Goal: Task Accomplishment & Management: Complete application form

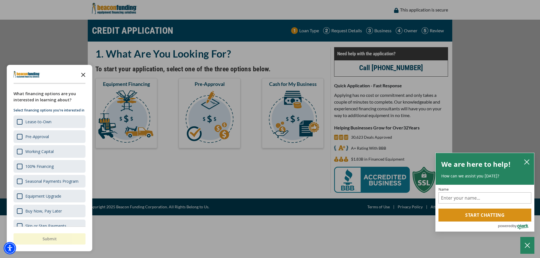
click at [85, 76] on icon "Close the survey" at bounding box center [83, 74] width 11 height 11
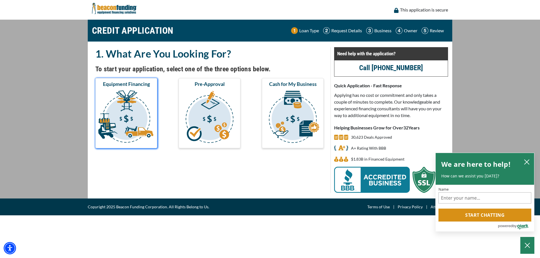
click at [126, 117] on img "submit" at bounding box center [126, 118] width 60 height 56
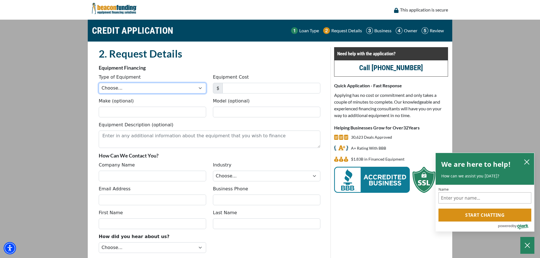
click at [99, 83] on select "Choose... Backhoe Boom/Bucket Truck Chipper Commercial Mower Crane DTG/DTF Prin…" at bounding box center [152, 88] width 107 height 11
select select "1"
click option "Embroidery" at bounding box center [0, 0] width 0 height 0
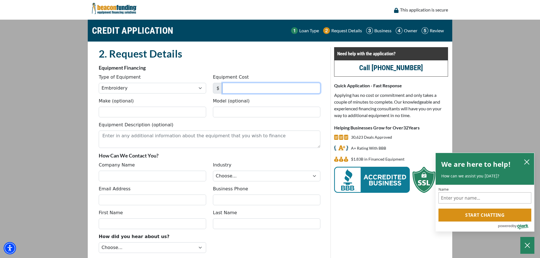
click at [250, 88] on input "Equipment Cost" at bounding box center [271, 88] width 98 height 11
type input "98,290"
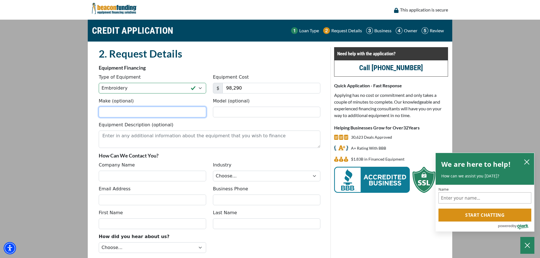
click at [166, 111] on input "Make (optional)" at bounding box center [152, 112] width 107 height 11
type input "Tajima"
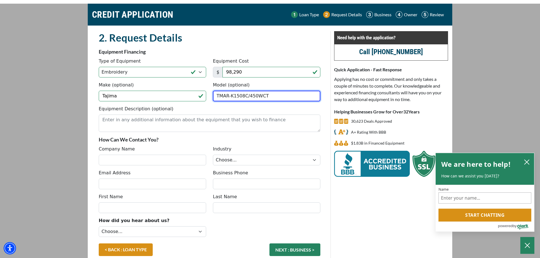
scroll to position [32, 0]
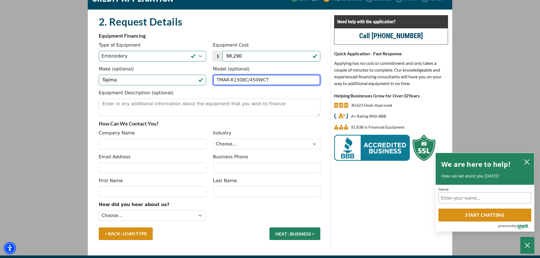
type input "TMAR-K1508C/450WCT"
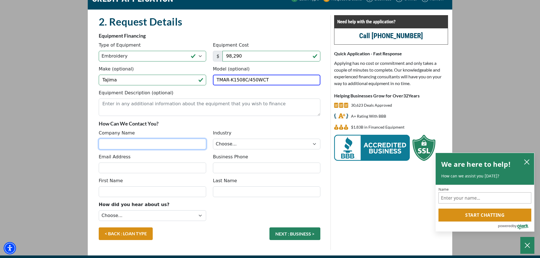
click at [152, 146] on input "Company Name" at bounding box center [152, 144] width 107 height 11
type input "Major League Screen Printing & Embroidery, Inc."
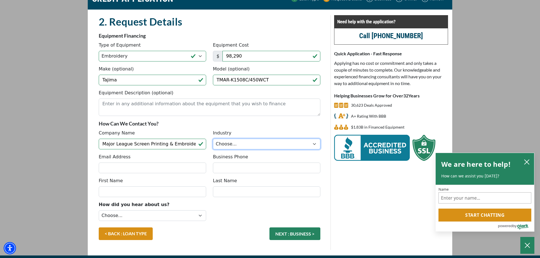
click at [213, 139] on select "Choose... Towing Landscape/Hardscape Decorated Apparel Septic Light Constructio…" at bounding box center [266, 144] width 107 height 11
select select "3"
click option "Decorated Apparel" at bounding box center [0, 0] width 0 height 0
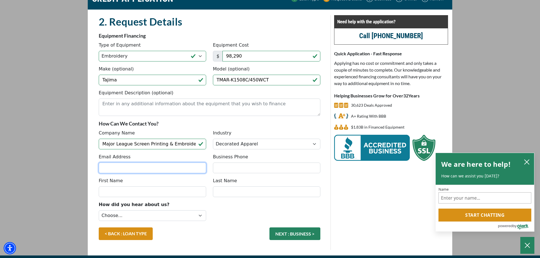
click at [146, 167] on input "Email Address" at bounding box center [152, 168] width 107 height 11
type input "kevin@majorleague.ink"
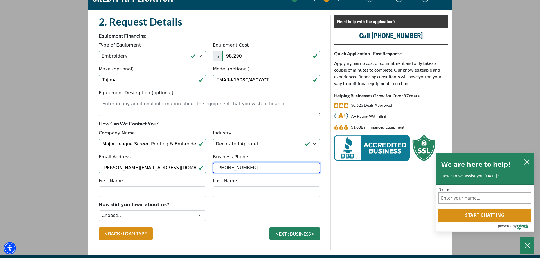
type input "(717) 270-9511"
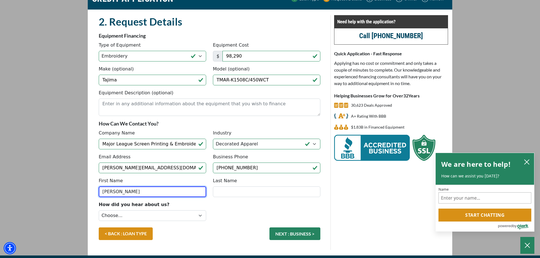
type input "Kevin"
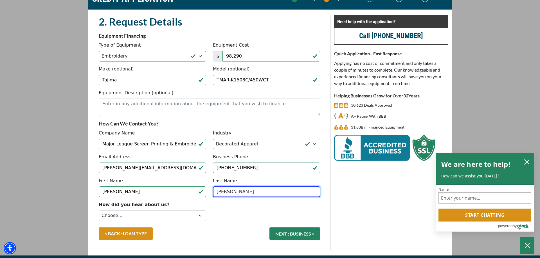
type input "Bartal"
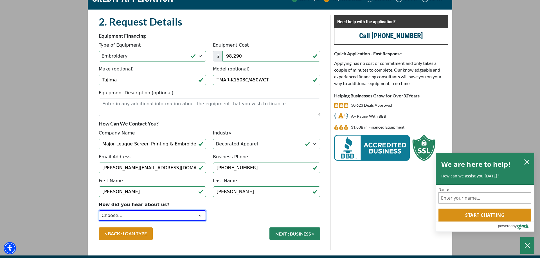
scroll to position [46, 0]
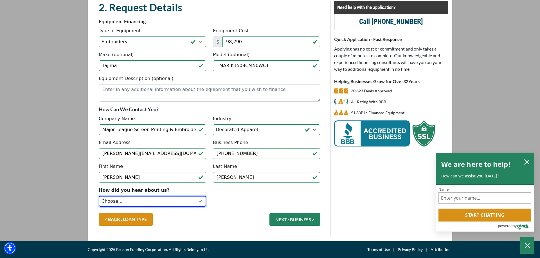
click at [99, 196] on select "Choose... Internet Search Vendor Referral Word of Mouth Client Referral Email E…" at bounding box center [152, 201] width 107 height 11
select select "9"
click option "Vendor Referral" at bounding box center [0, 0] width 0 height 0
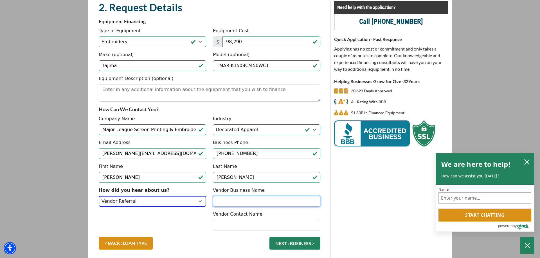
click at [255, 202] on input "Vendor Business Name" at bounding box center [266, 201] width 107 height 11
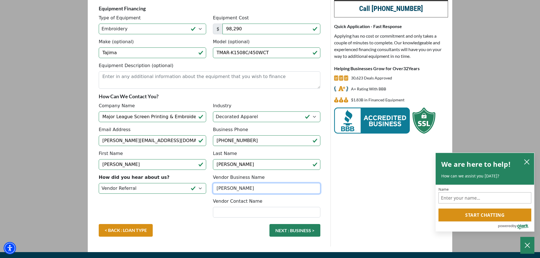
scroll to position [70, 0]
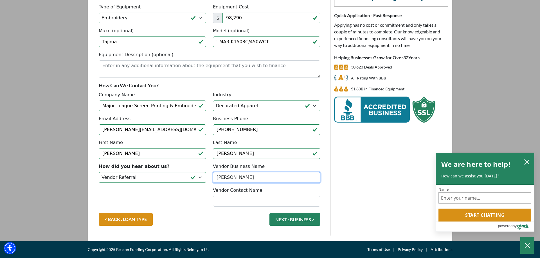
type input "Hirsch"
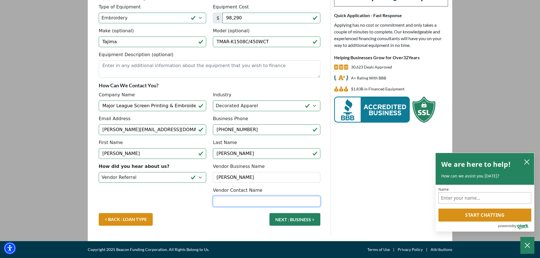
click at [242, 202] on input "Vendor Contact Name" at bounding box center [266, 201] width 107 height 11
type input "Bernie Gillespie"
click at [289, 221] on button "NEXT : BUSINESS >" at bounding box center [294, 219] width 51 height 13
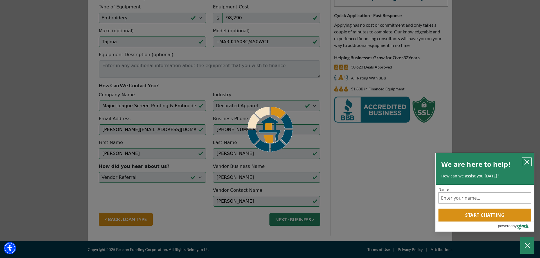
click at [526, 161] on icon "close chatbox" at bounding box center [526, 162] width 4 height 4
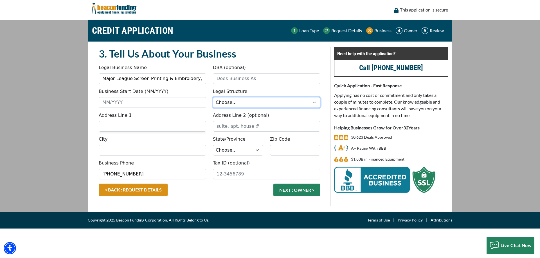
click at [213, 97] on select "Choose... Corporation LLC LLP Municipality Non-Profit Partnership Proprietorship" at bounding box center [266, 102] width 107 height 11
select select "1"
click option "Corporation" at bounding box center [0, 0] width 0 height 0
click at [136, 100] on input "Business Start Date (MM/YYYY)" at bounding box center [152, 102] width 107 height 11
type input "12/1999"
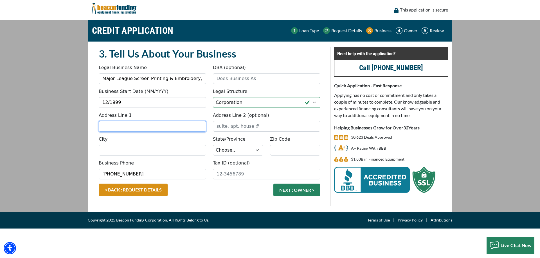
click at [142, 126] on input "Address Line 1" at bounding box center [152, 126] width 107 height 11
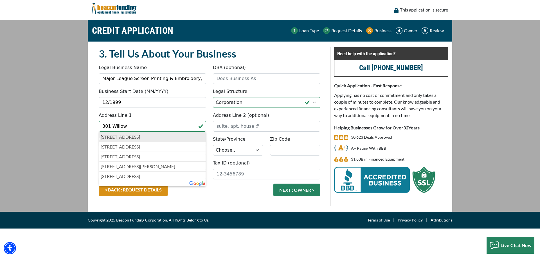
click at [137, 137] on p "301 Willow Street, Lebanon, PA, USA" at bounding box center [152, 137] width 103 height 7
type input "[STREET_ADDRESS]"
type input "Lebanon"
select select "40"
type input "17046"
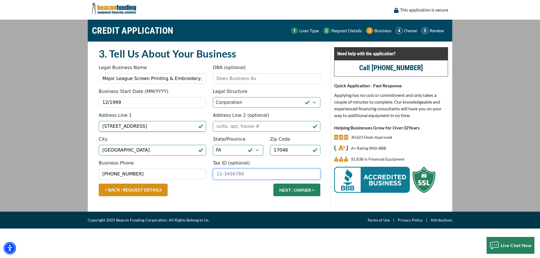
click at [244, 172] on input "Tax ID (optional)" at bounding box center [266, 174] width 107 height 11
type input "25-1851461"
click at [231, 195] on div "< BACK : REQUEST DETAILS NEXT : OWNER >" at bounding box center [209, 193] width 228 height 18
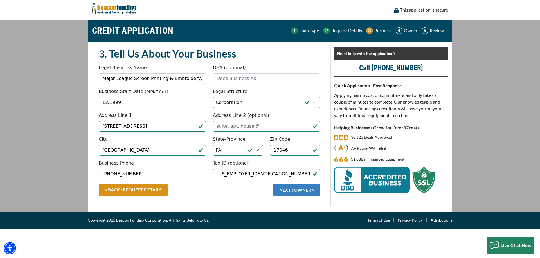
click at [292, 190] on button "NEXT : OWNER >" at bounding box center [296, 190] width 47 height 13
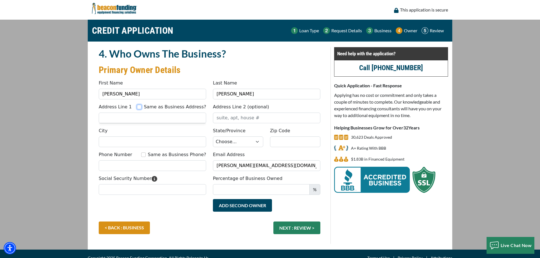
click at [141, 107] on input "Same as Business Address?" at bounding box center [139, 107] width 4 height 4
checkbox input "true"
type input "[STREET_ADDRESS]"
type input "[GEOGRAPHIC_DATA]"
select select "40"
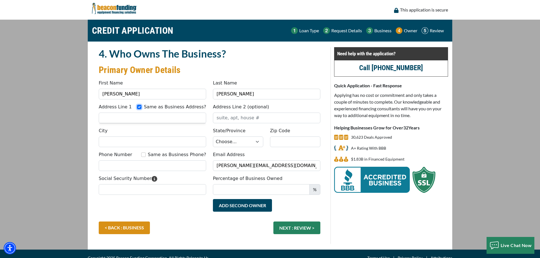
type input "17046"
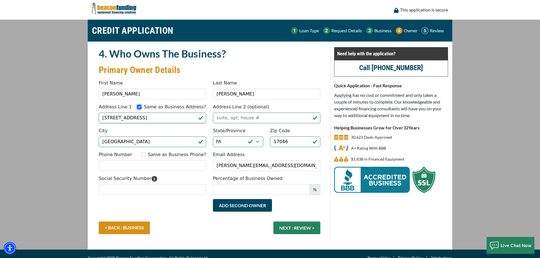
click at [141, 107] on input "Same as Business Address?" at bounding box center [139, 107] width 4 height 4
checkbox input "false"
click at [142, 118] on input "[STREET_ADDRESS]" at bounding box center [152, 118] width 107 height 11
drag, startPoint x: 142, startPoint y: 118, endPoint x: 94, endPoint y: 121, distance: 48.2
click at [99, 121] on input "[STREET_ADDRESS]" at bounding box center [152, 118] width 107 height 11
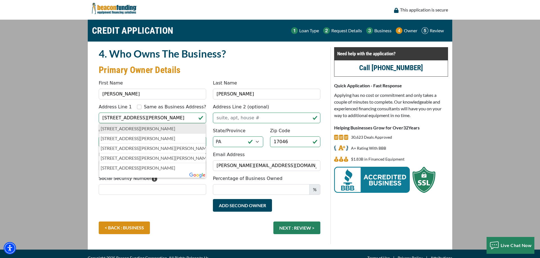
click at [134, 128] on p "745 Amelia Street, Lebanon, PA, USA" at bounding box center [152, 128] width 103 height 7
type input "[STREET_ADDRESS][PERSON_NAME]"
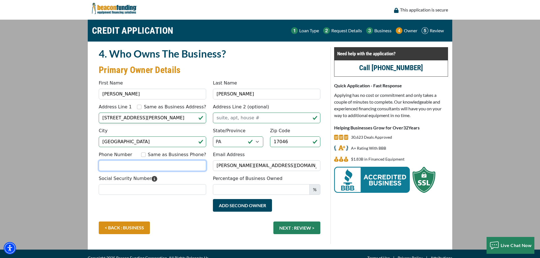
click at [141, 165] on input "Phone Number" at bounding box center [152, 165] width 107 height 11
type input "[PHONE_NUMBER]"
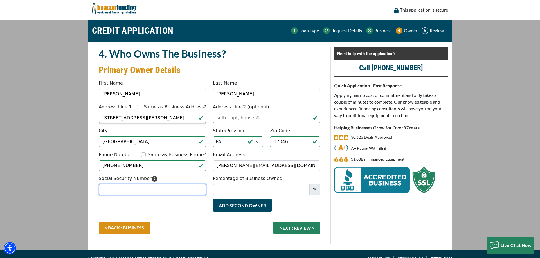
click at [135, 189] on input "Social Security Number" at bounding box center [152, 189] width 107 height 11
type input "179-66-8762"
click at [286, 192] on input "Percentage of Business Owned" at bounding box center [261, 189] width 97 height 11
type input "60"
click at [178, 208] on div "Add Second Owner Remove Second Owner" at bounding box center [209, 210] width 228 height 22
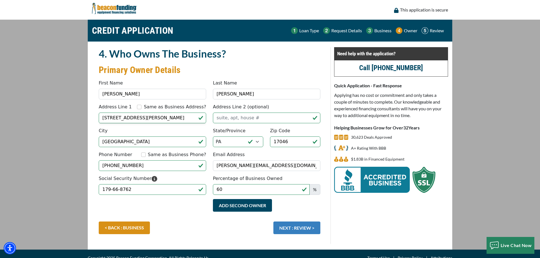
click at [291, 230] on button "NEXT : REVIEW >" at bounding box center [296, 228] width 47 height 13
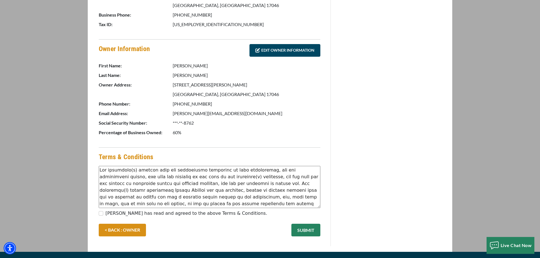
scroll to position [246, 0]
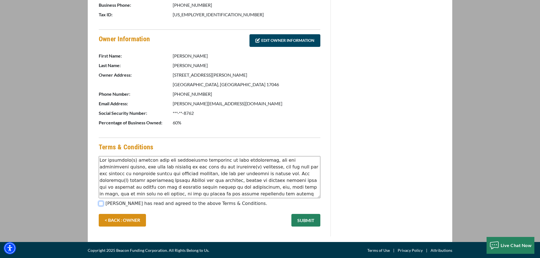
click at [101, 202] on input "[PERSON_NAME] has read and agreed to the above Terms & Conditions." at bounding box center [101, 203] width 4 height 4
checkbox input "true"
click at [303, 218] on button "SUBMIT" at bounding box center [305, 220] width 29 height 13
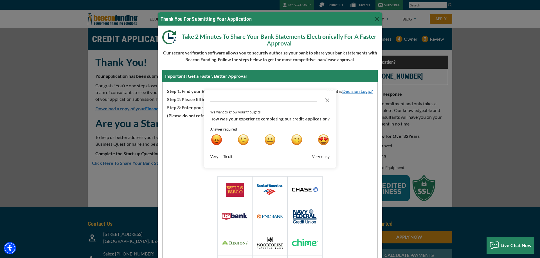
click at [365, 130] on div "Loading Widget Select Or Search Your Financial Institution Or choose from one o…" at bounding box center [270, 205] width 214 height 173
click at [293, 139] on div "happy" at bounding box center [297, 140] width 12 height 12
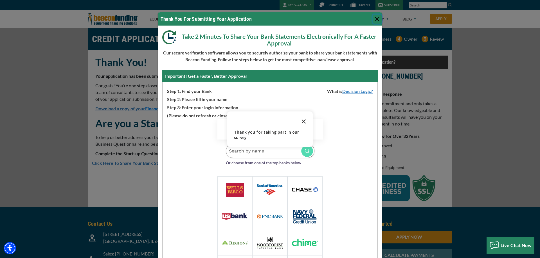
click at [303, 122] on polygon "Close the survey" at bounding box center [304, 121] width 4 height 4
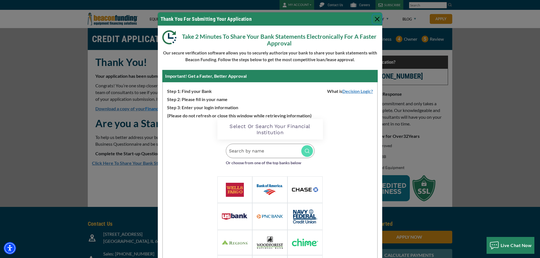
click at [377, 19] on button "Close" at bounding box center [376, 19] width 9 height 9
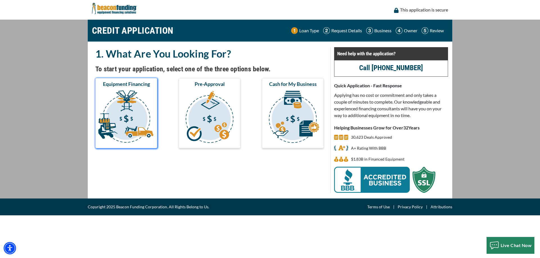
click at [130, 104] on img "submit" at bounding box center [126, 118] width 60 height 56
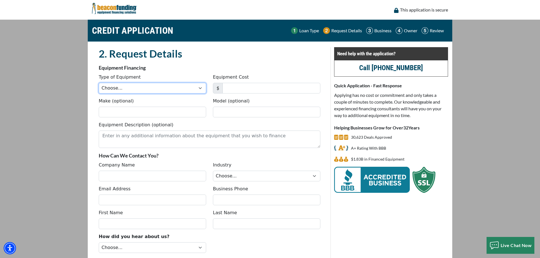
click at [99, 83] on select "Choose... Backhoe Boom/Bucket Truck Chipper Commercial Mower Crane DTG/DTF Prin…" at bounding box center [152, 88] width 107 height 11
select select "1"
click option "Embroidery" at bounding box center [0, 0] width 0 height 0
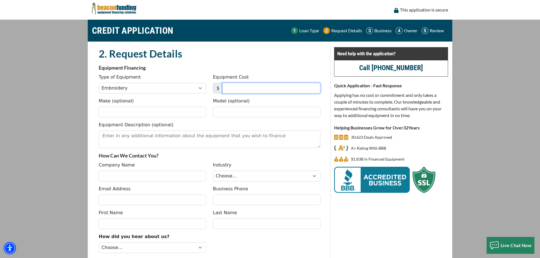
click at [236, 85] on input "Equipment Cost" at bounding box center [271, 88] width 98 height 11
type input "8"
type input "98,290"
click at [153, 111] on input "Make (optional)" at bounding box center [152, 112] width 107 height 11
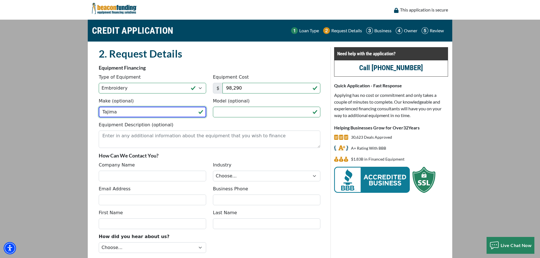
type input "Tajima"
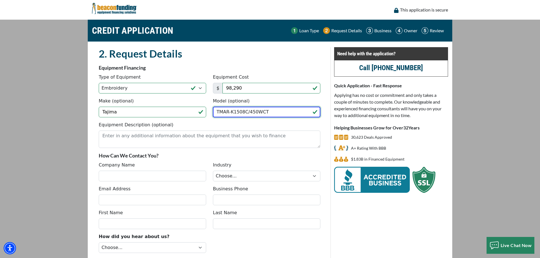
type input "TMAR-K1508C/450WCT"
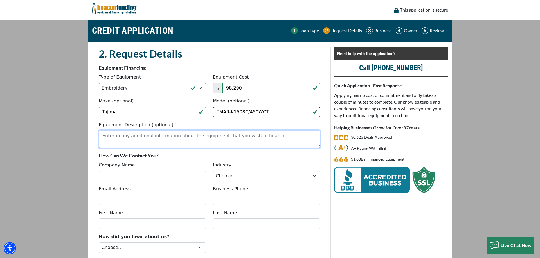
click at [184, 141] on textarea "Equipment Description (optional)" at bounding box center [209, 139] width 221 height 17
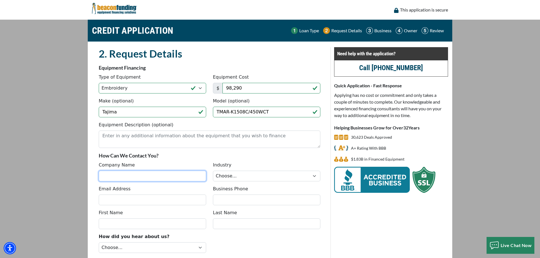
click at [141, 179] on input "Company Name" at bounding box center [152, 176] width 107 height 11
type input "Major League Screen Printing & Embroidery, Inc."
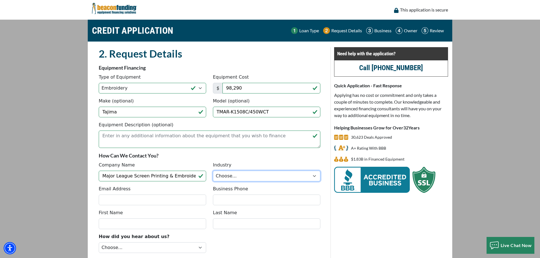
click at [213, 171] on select "Choose... Towing Landscape/Hardscape Decorated Apparel Septic Light Constructio…" at bounding box center [266, 176] width 107 height 11
select select "3"
click option "Decorated Apparel" at bounding box center [0, 0] width 0 height 0
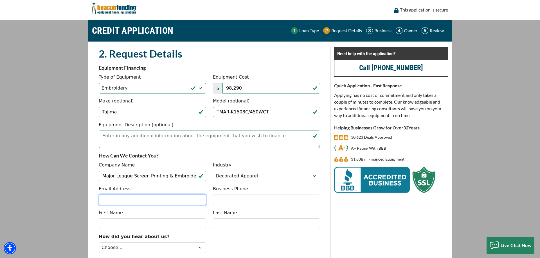
click at [150, 200] on input "Email Address" at bounding box center [152, 200] width 107 height 11
type input "kevin@majorleague.ink"
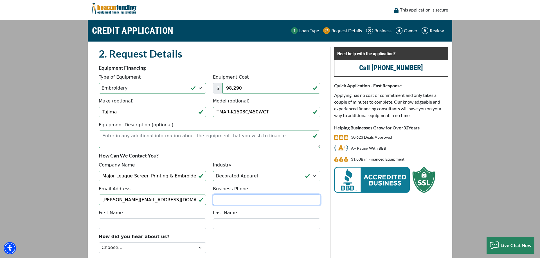
click at [232, 200] on input "Business Phone" at bounding box center [266, 200] width 107 height 11
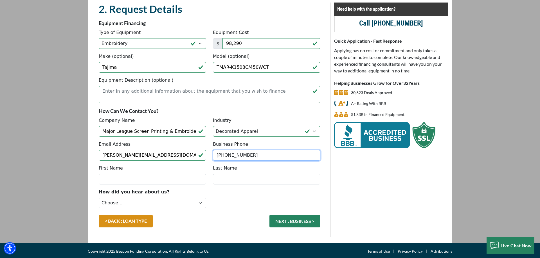
scroll to position [46, 0]
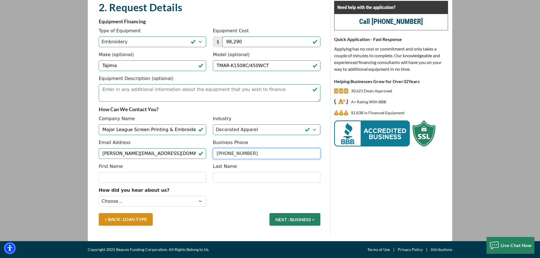
type input "(717) 270-9511"
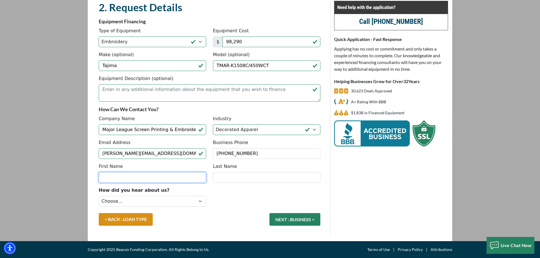
click at [151, 180] on input "First Name" at bounding box center [152, 177] width 107 height 11
type input "Kevin"
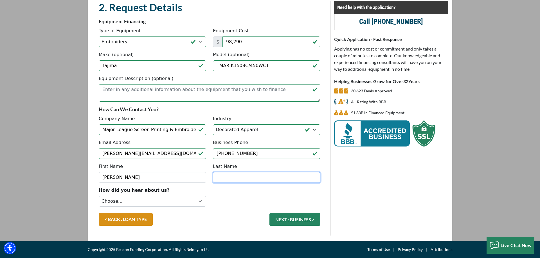
click at [237, 179] on input "Last Name" at bounding box center [266, 177] width 107 height 11
type input "Bartal"
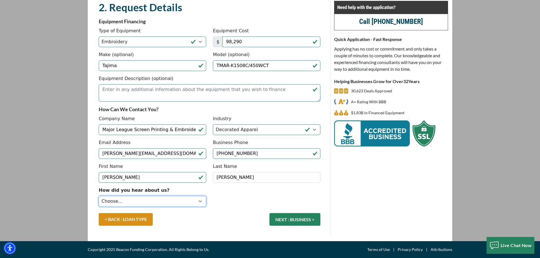
click at [99, 196] on select "Choose... Internet Search Vendor Referral Word of Mouth Client Referral Email E…" at bounding box center [152, 201] width 107 height 11
select select "9"
click option "Vendor Referral" at bounding box center [0, 0] width 0 height 0
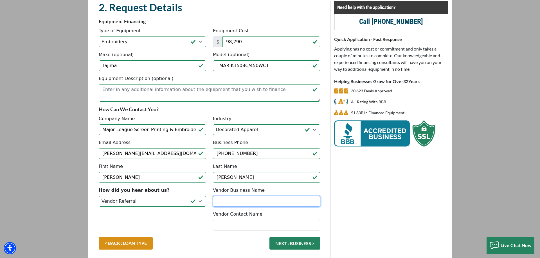
click at [241, 203] on input "Vendor Business Name" at bounding box center [266, 201] width 107 height 11
type input "Hirsch"
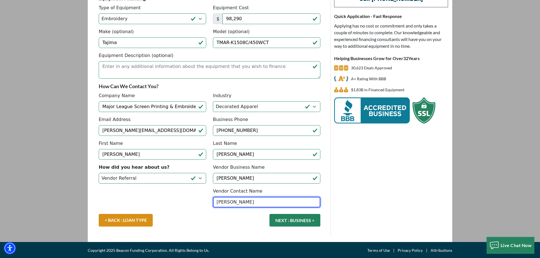
scroll to position [70, 0]
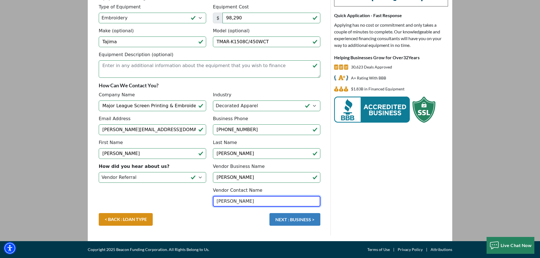
type input "Bernie Gillespie"
click at [293, 221] on button "NEXT : BUSINESS >" at bounding box center [294, 219] width 51 height 13
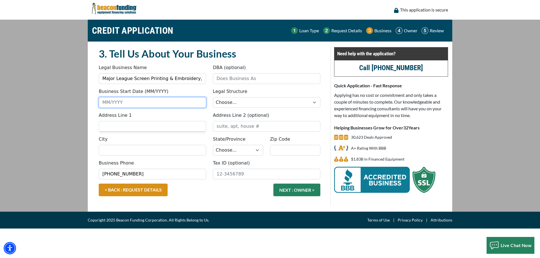
click at [130, 104] on input "Business Start Date (MM/YYYY)" at bounding box center [152, 102] width 107 height 11
type input "12/1999"
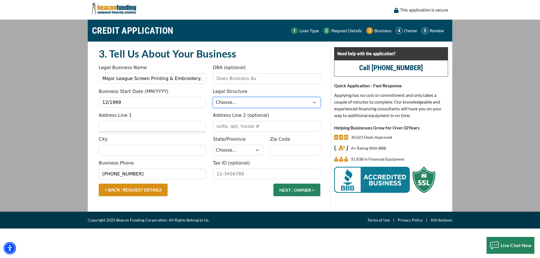
click at [213, 97] on select "Choose... Corporation LLC LLP Municipality Non-Profit Partnership Proprietorship" at bounding box center [266, 102] width 107 height 11
select select "1"
click option "Corporation" at bounding box center [0, 0] width 0 height 0
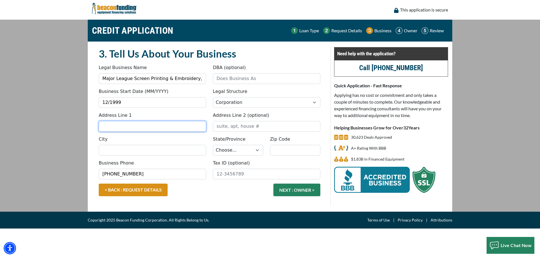
click at [124, 126] on input "Address Line 1" at bounding box center [152, 126] width 107 height 11
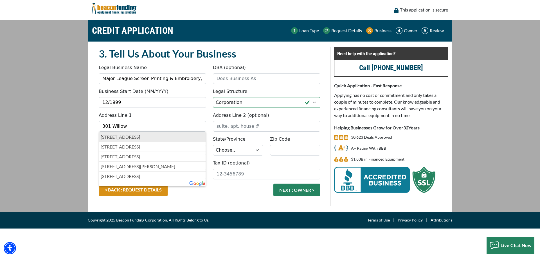
click at [137, 140] on p "[STREET_ADDRESS]" at bounding box center [152, 137] width 103 height 7
type input "[STREET_ADDRESS]"
type input "[GEOGRAPHIC_DATA]"
select select "40"
type input "17046"
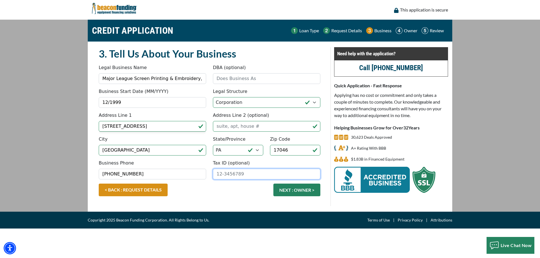
click at [253, 176] on input "Tax ID (optional)" at bounding box center [266, 174] width 107 height 11
click at [250, 175] on input "Tax ID (optional)" at bounding box center [266, 174] width 107 height 11
type input "[US_EMPLOYER_IDENTIFICATION_NUMBER]"
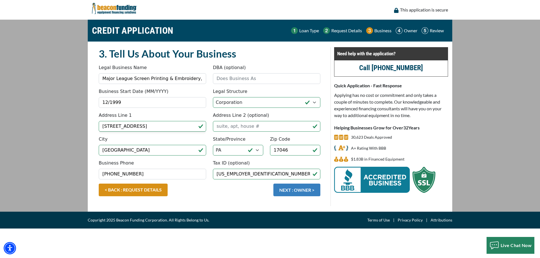
click at [294, 191] on button "NEXT : OWNER >" at bounding box center [296, 190] width 47 height 13
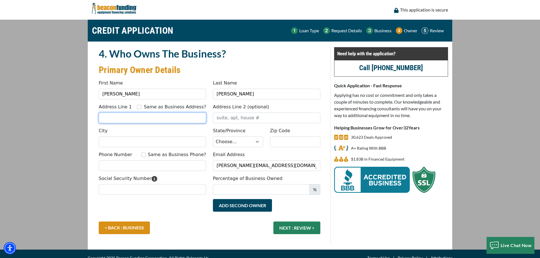
click at [161, 118] on input "Address Line 1" at bounding box center [152, 118] width 107 height 11
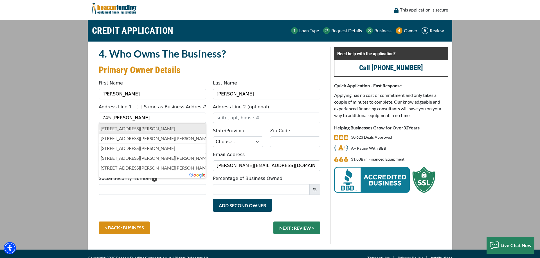
click at [160, 126] on p "745 Amelia Street, Lebanon, PA, USA" at bounding box center [152, 128] width 103 height 7
type input "[STREET_ADDRESS][PERSON_NAME]"
type input "Lebanon"
select select "40"
type input "17046"
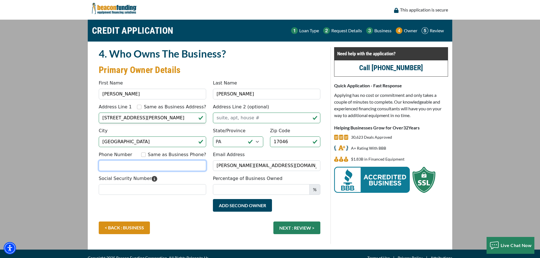
click at [152, 166] on input "Phone Number" at bounding box center [152, 165] width 107 height 11
click at [151, 167] on input "Phone Number" at bounding box center [152, 165] width 107 height 11
type input "[PHONE_NUMBER]"
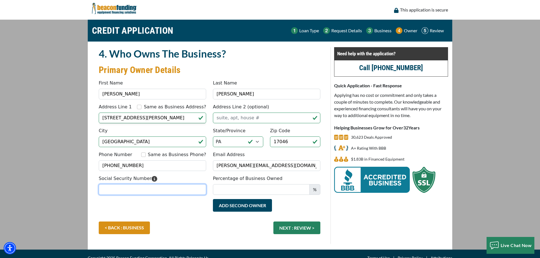
click at [149, 192] on input "Social Security Number" at bounding box center [152, 189] width 107 height 11
type input "179-66-8762"
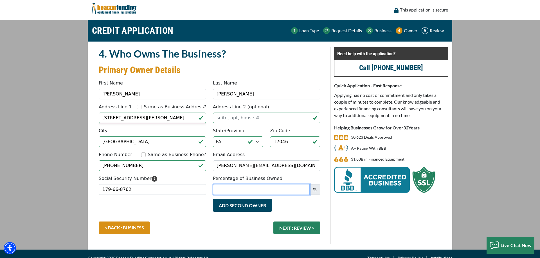
click at [256, 190] on input "Percentage of Business Owned" at bounding box center [261, 189] width 97 height 11
type input "60"
click at [196, 223] on div "< BACK : BUSINESS NEXT : REVIEW >" at bounding box center [209, 231] width 228 height 18
click at [295, 231] on button "NEXT : REVIEW >" at bounding box center [296, 228] width 47 height 13
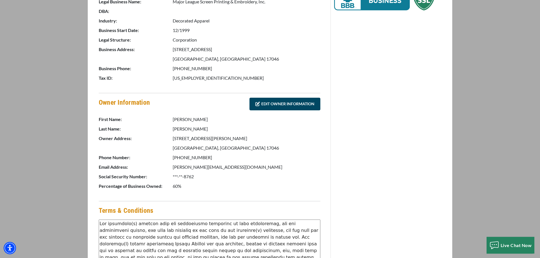
scroll to position [192, 0]
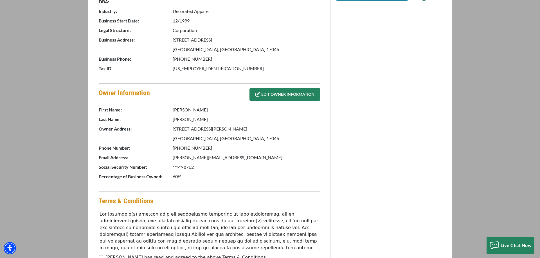
click at [273, 99] on link "EDIT OWNER INFORMATION" at bounding box center [284, 94] width 71 height 13
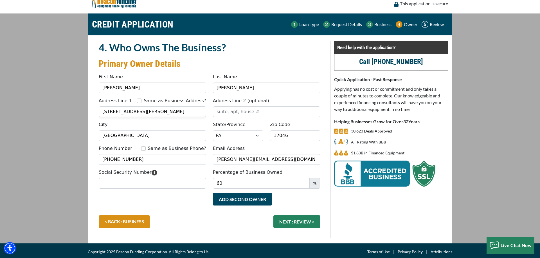
scroll to position [9, 0]
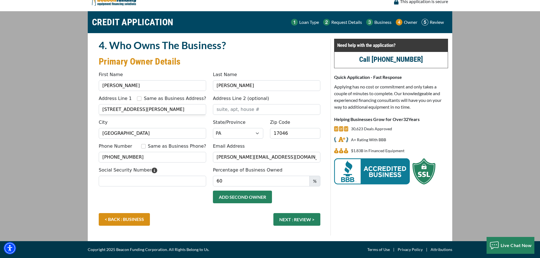
click at [243, 202] on button "Add Second Owner" at bounding box center [242, 197] width 59 height 13
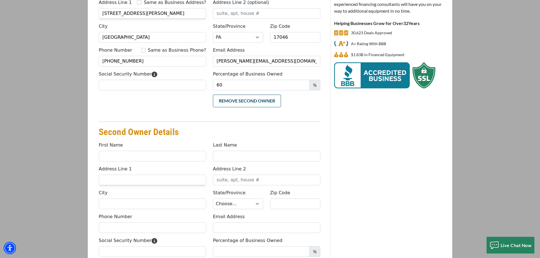
scroll to position [105, 0]
click at [128, 157] on input "First Name" at bounding box center [152, 156] width 107 height 11
type input "[PERSON_NAME]"
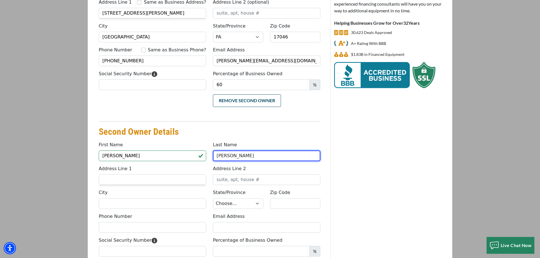
type input "[PERSON_NAME]"
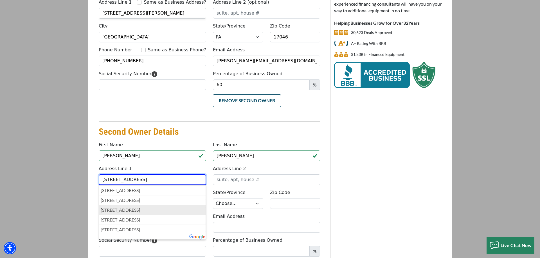
type input "[STREET_ADDRESS]"
click at [129, 211] on p "[STREET_ADDRESS]" at bounding box center [152, 210] width 103 height 7
type input "Myerstown"
select select "40"
type input "17067"
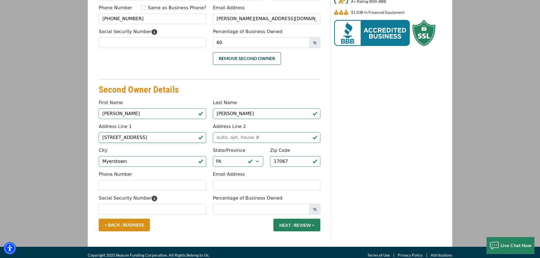
scroll to position [153, 0]
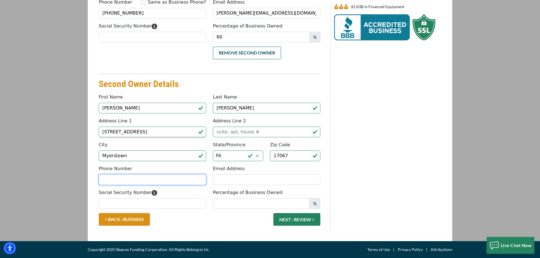
click at [167, 180] on input "Phone Number" at bounding box center [152, 180] width 107 height 11
type input "[PHONE_NUMBER]"
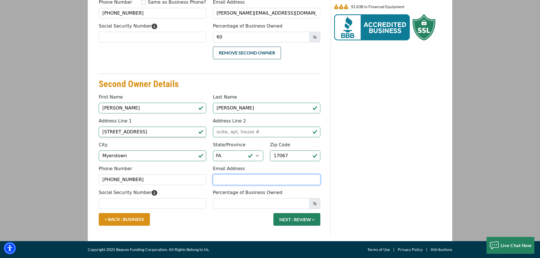
click at [236, 179] on input "Email Address" at bounding box center [266, 180] width 107 height 11
type input "doug@majorleague.ink"
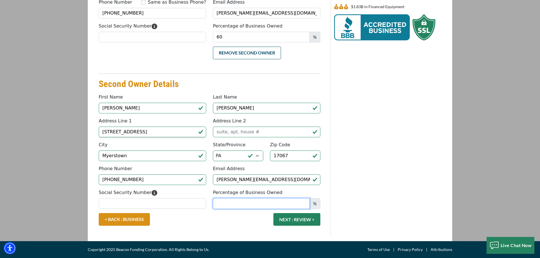
click at [251, 205] on input "Percentage of Business Owned" at bounding box center [261, 203] width 97 height 11
type input "40"
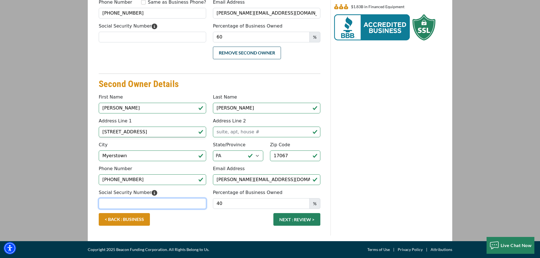
click at [157, 206] on input "Social Security Number" at bounding box center [152, 203] width 107 height 11
type input "194-44-6514"
click at [298, 220] on button "NEXT : REVIEW >" at bounding box center [296, 219] width 47 height 13
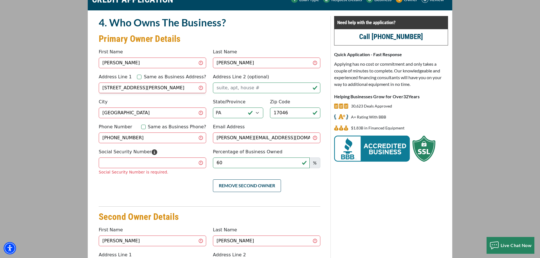
scroll to position [32, 0]
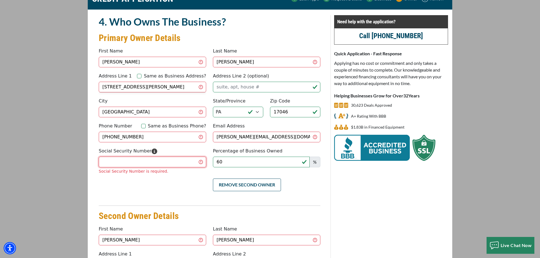
click at [135, 159] on input "Social Security Number" at bounding box center [152, 162] width 107 height 11
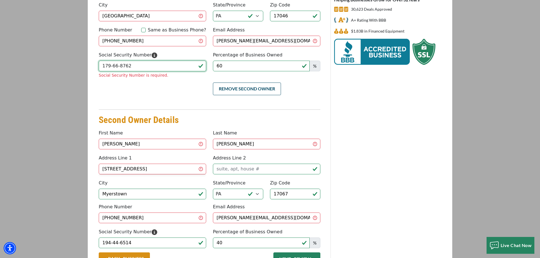
scroll to position [160, 0]
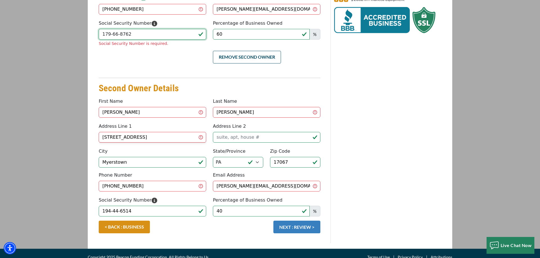
type input "179-66-8762"
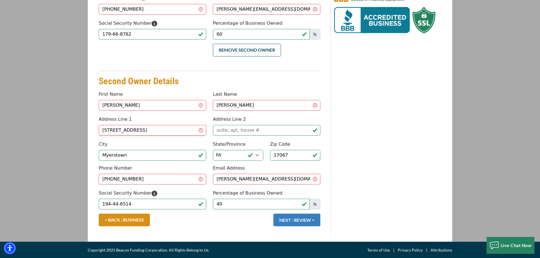
scroll to position [153, 0]
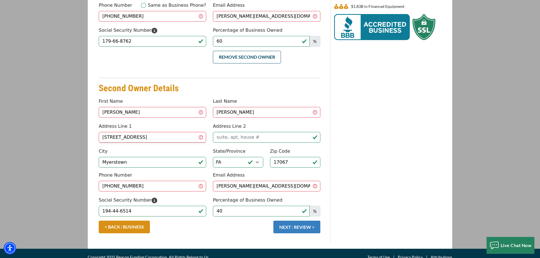
click at [293, 221] on button "NEXT : REVIEW >" at bounding box center [296, 227] width 47 height 13
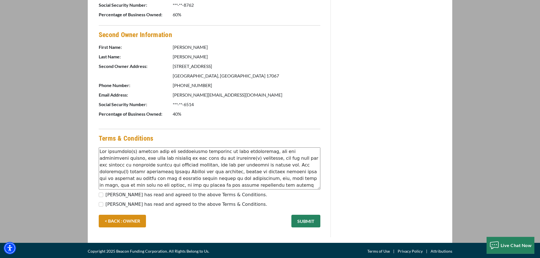
scroll to position [355, 0]
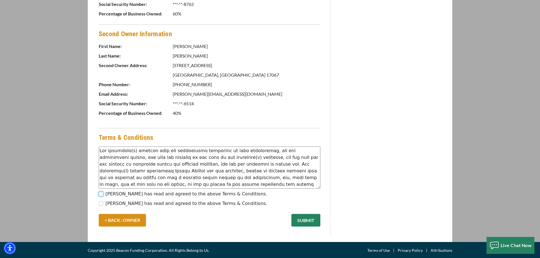
click at [101, 194] on input "[PERSON_NAME] has read and agreed to the above Terms & Conditions." at bounding box center [101, 194] width 4 height 4
checkbox input "true"
click at [101, 202] on input "[PERSON_NAME] has read and agreed to the above Terms & Conditions." at bounding box center [101, 203] width 4 height 4
checkbox input "true"
click at [302, 219] on button "SUBMIT" at bounding box center [305, 220] width 29 height 13
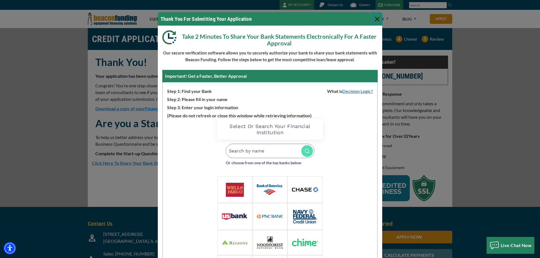
click at [374, 20] on button "Close" at bounding box center [376, 19] width 9 height 9
